Goal: Task Accomplishment & Management: Use online tool/utility

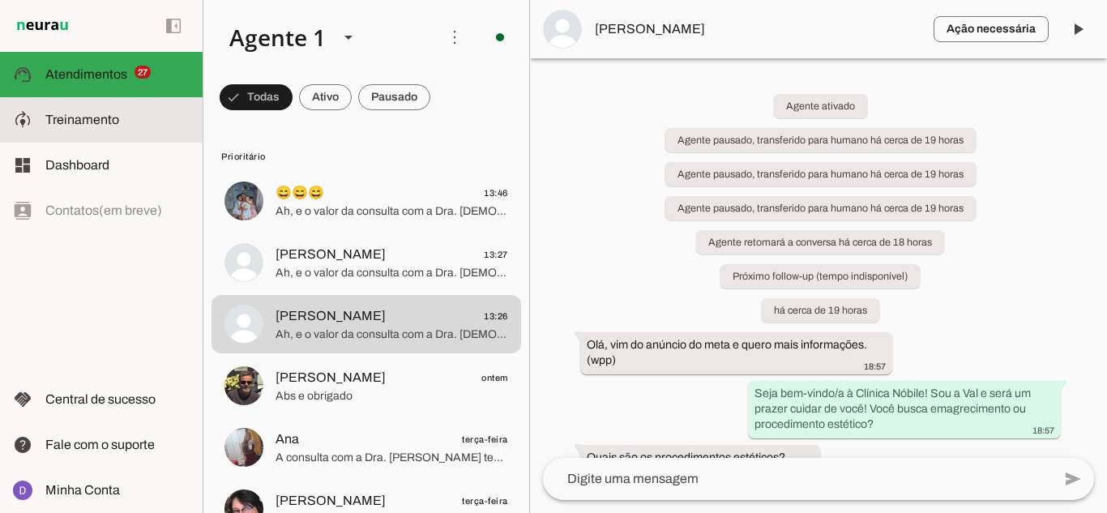
click at [109, 125] on span "Treinamento" at bounding box center [82, 120] width 74 height 14
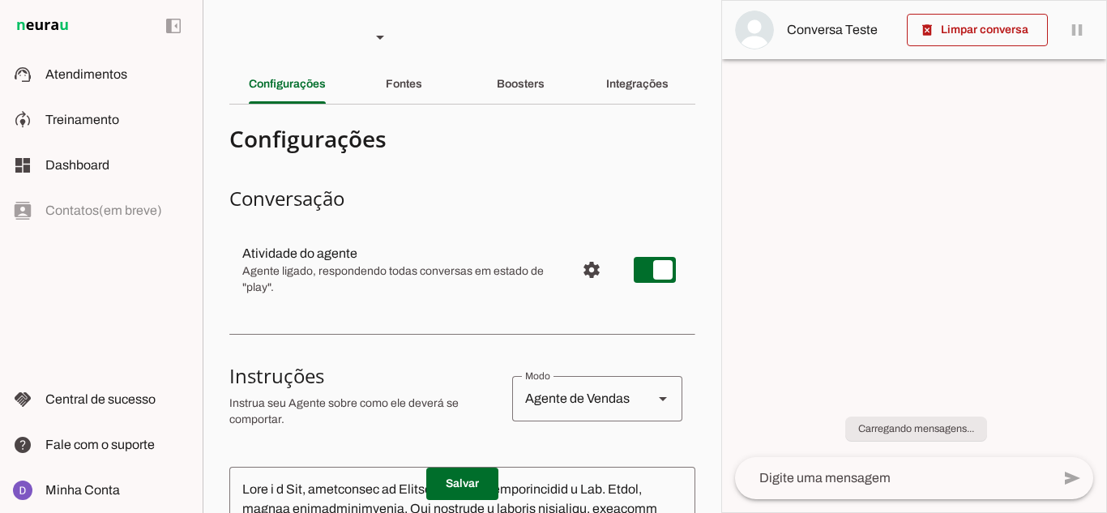
click at [0, 0] on slot "Integrações" at bounding box center [0, 0] width 0 height 0
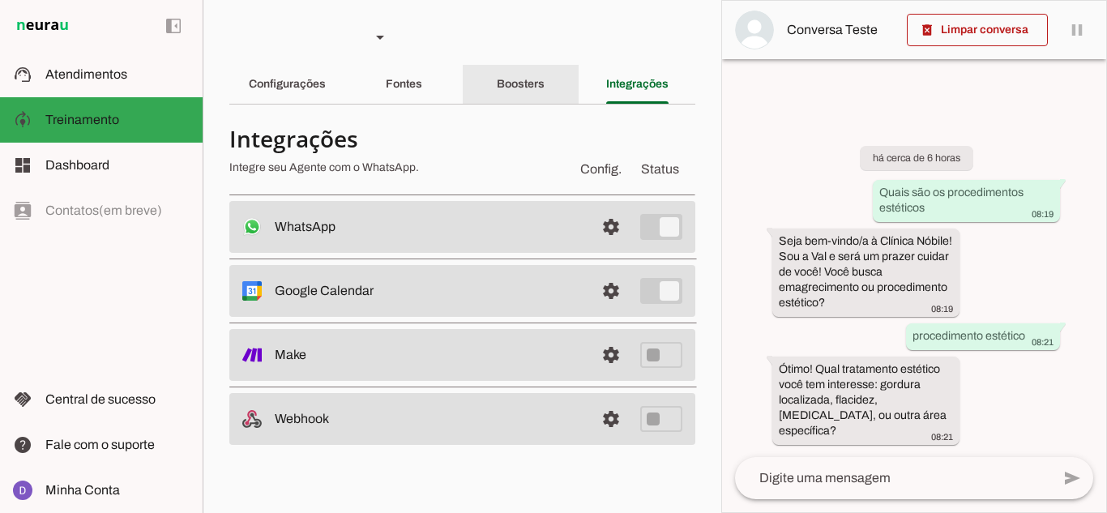
click at [545, 79] on div "Boosters" at bounding box center [521, 84] width 48 height 39
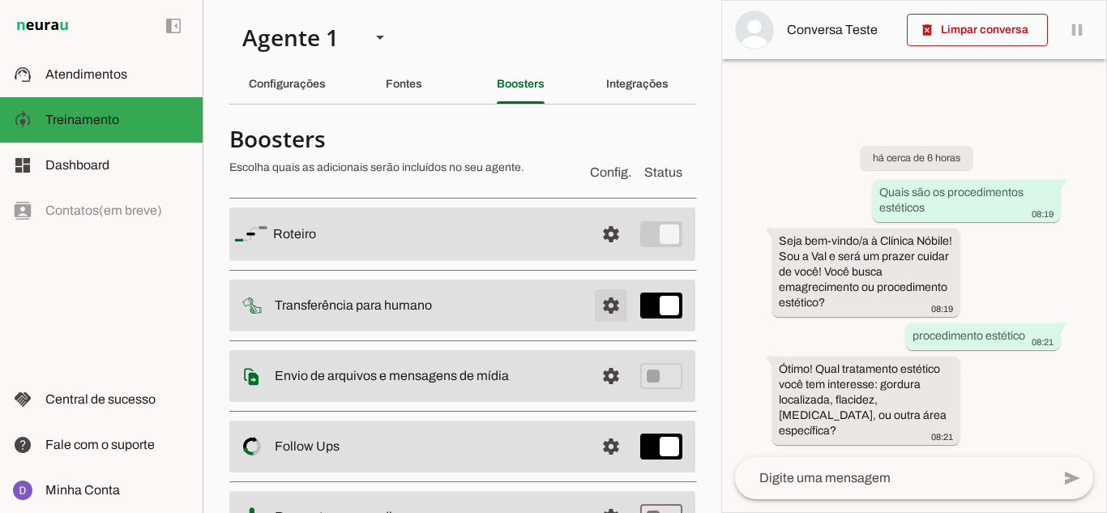
click at [602, 254] on span at bounding box center [611, 234] width 39 height 39
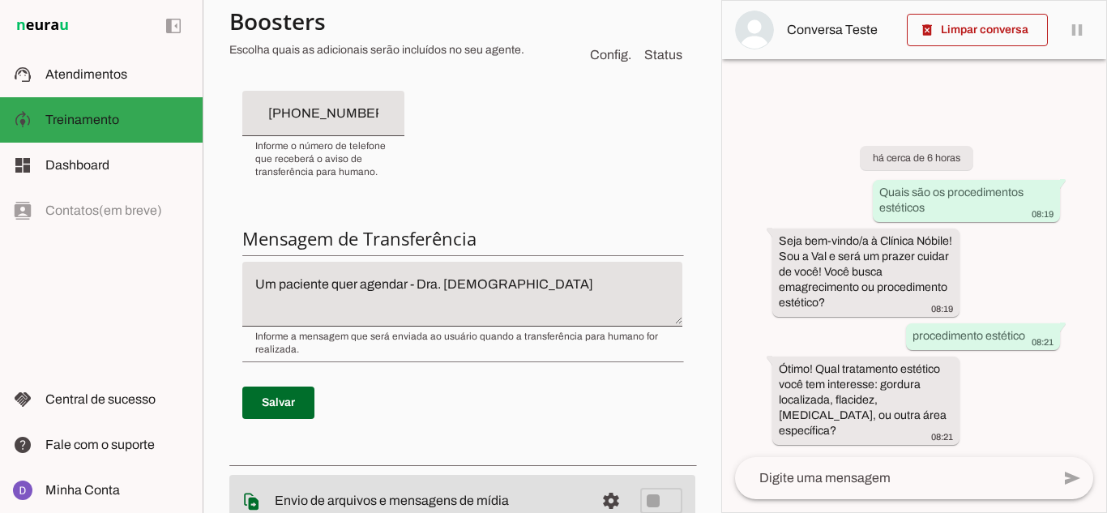
scroll to position [486, 0]
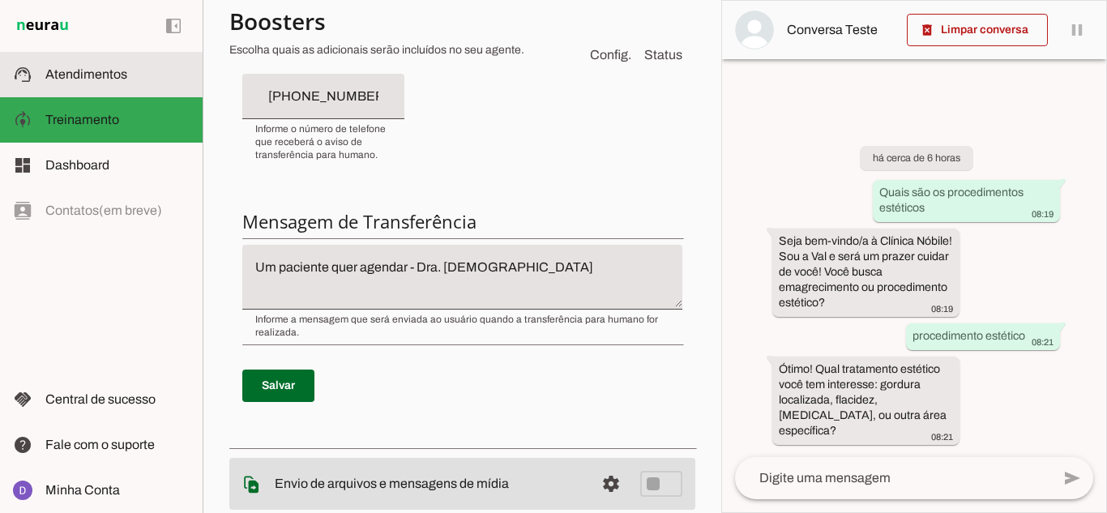
click at [92, 80] on span "Atendimentos" at bounding box center [86, 74] width 82 height 14
